Goal: Find specific page/section: Find specific page/section

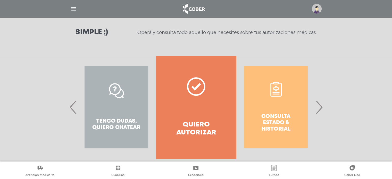
scroll to position [79, 0]
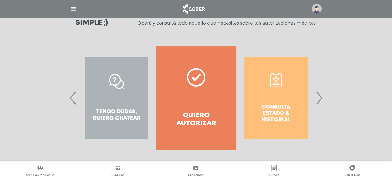
click at [320, 98] on span "›" at bounding box center [319, 98] width 10 height 28
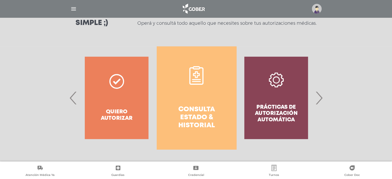
click at [280, 107] on div "Prácticas de autorización automática" at bounding box center [276, 97] width 80 height 103
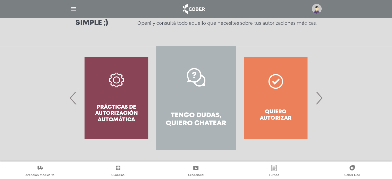
click at [136, 102] on div "Prácticas de autorización automática" at bounding box center [117, 97] width 80 height 103
click at [74, 7] on img "button" at bounding box center [73, 9] width 6 height 6
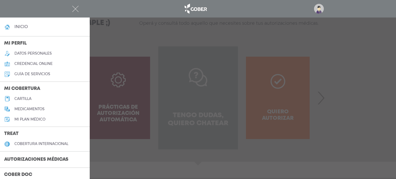
click at [33, 158] on h3 "Autorizaciones médicas" at bounding box center [36, 160] width 72 height 10
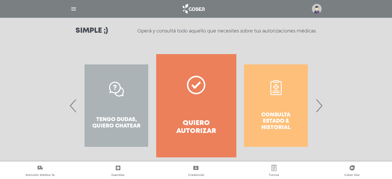
scroll to position [79, 0]
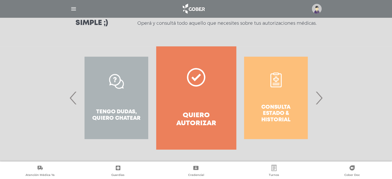
click at [279, 106] on div "Consulta estado & historial" at bounding box center [276, 97] width 80 height 103
click at [320, 99] on span "›" at bounding box center [319, 98] width 10 height 28
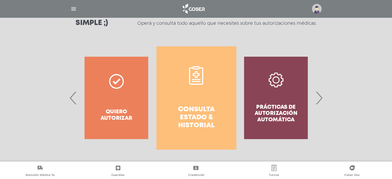
click at [272, 83] on div "Prácticas de autorización automática" at bounding box center [276, 97] width 80 height 103
click at [73, 8] on img "button" at bounding box center [73, 9] width 6 height 6
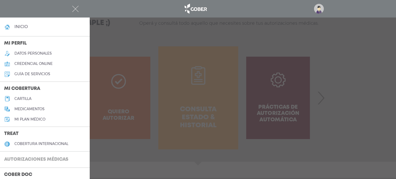
click at [66, 160] on h3 "Autorizaciones médicas" at bounding box center [36, 160] width 72 height 10
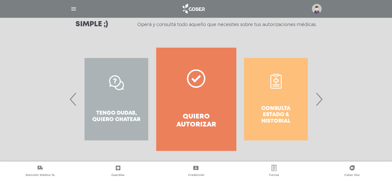
scroll to position [79, 0]
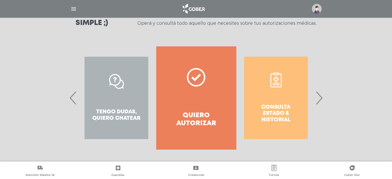
click at [319, 99] on span "›" at bounding box center [319, 98] width 10 height 28
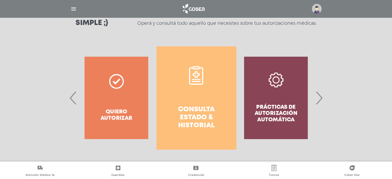
click at [274, 107] on div "Prácticas de autorización automática" at bounding box center [276, 97] width 80 height 103
click at [275, 81] on div "Prácticas de autorización automática" at bounding box center [276, 97] width 80 height 103
